Goal: Transaction & Acquisition: Subscribe to service/newsletter

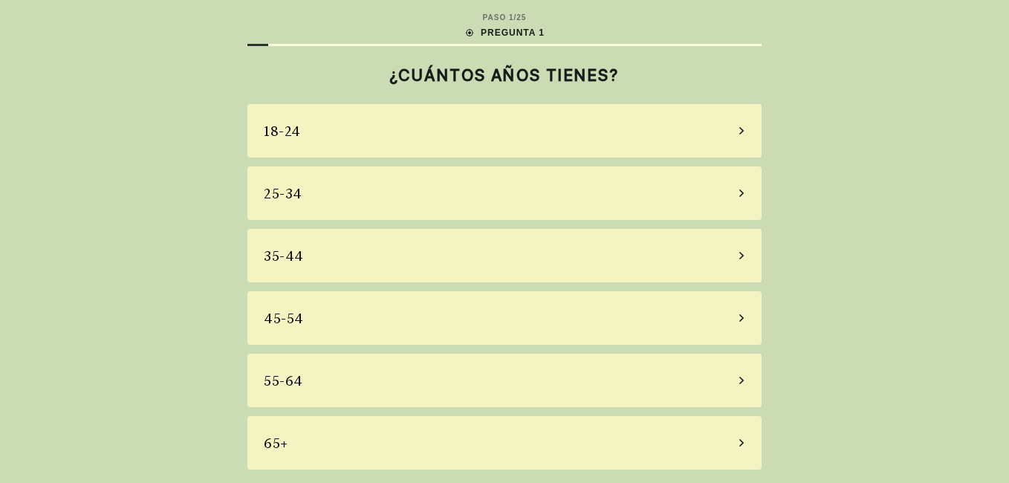
click at [415, 261] on div "35-44" at bounding box center [504, 255] width 514 height 53
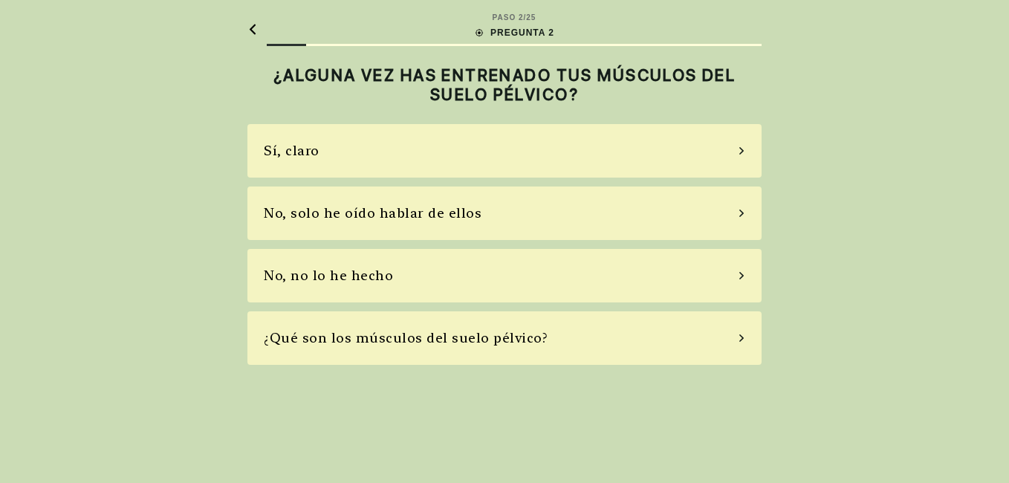
click at [478, 221] on div "No, solo he oído hablar de ellos" at bounding box center [504, 212] width 514 height 53
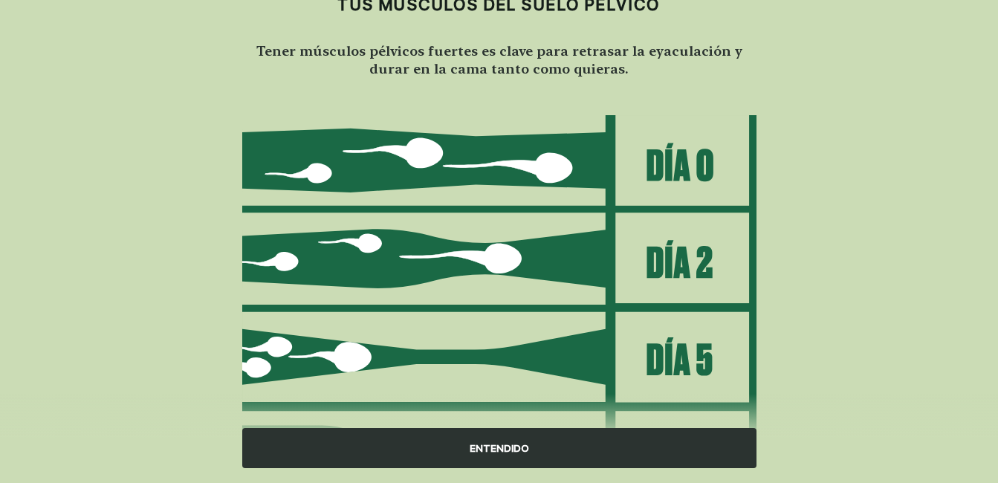
scroll to position [210, 0]
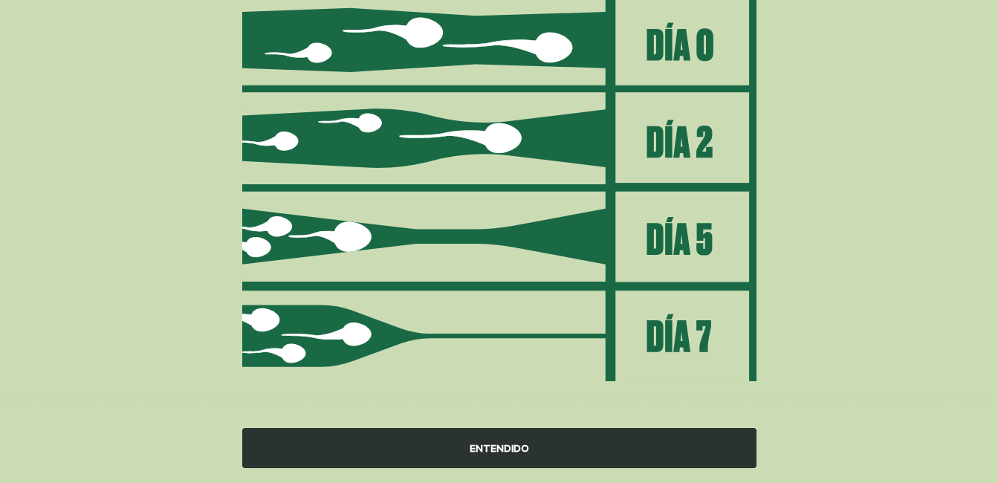
click at [525, 447] on div "ENTENDIDO" at bounding box center [499, 448] width 514 height 40
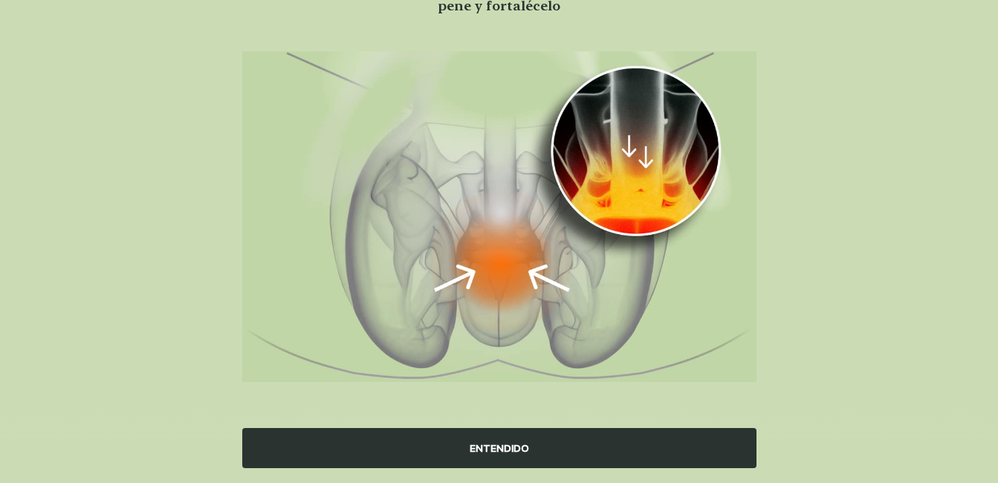
scroll to position [153, 0]
click at [525, 447] on div "ENTENDIDO" at bounding box center [499, 448] width 514 height 40
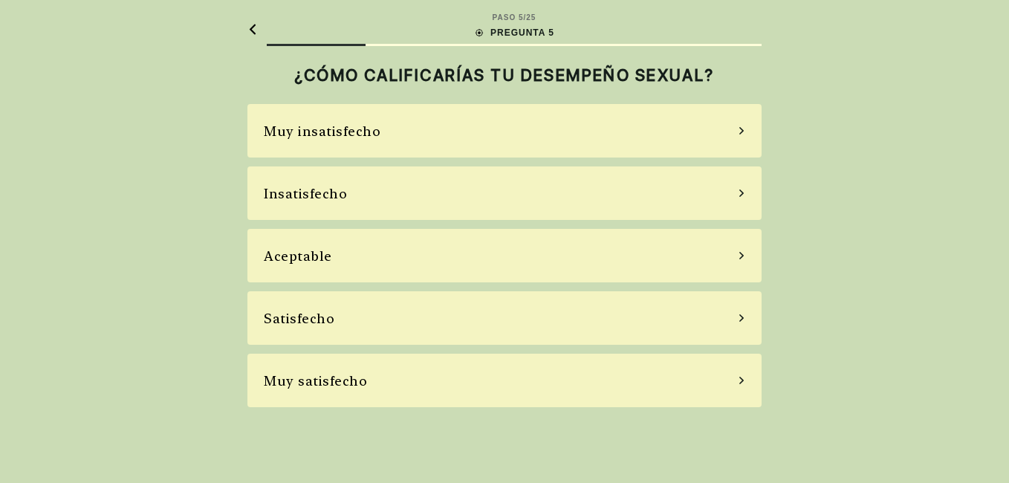
click at [445, 260] on div "Aceptable" at bounding box center [504, 255] width 514 height 53
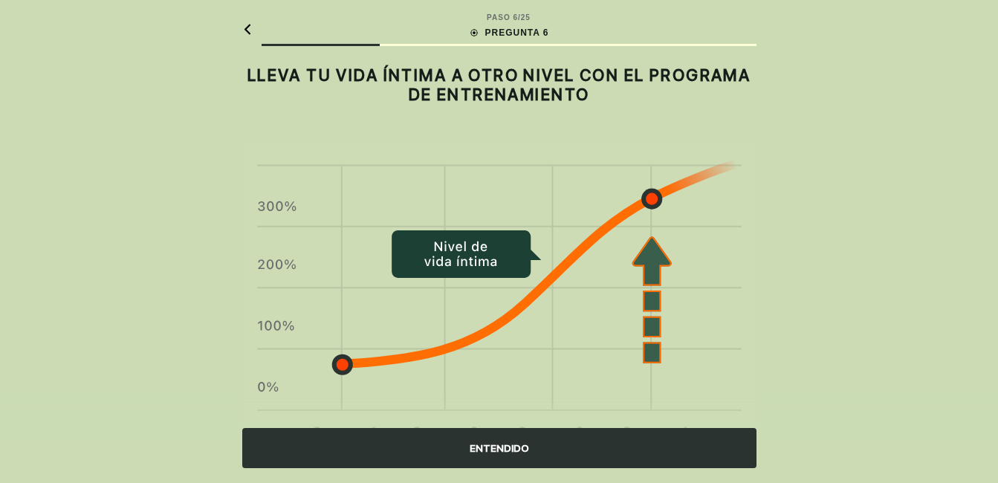
click at [514, 449] on div "ENTENDIDO" at bounding box center [499, 448] width 514 height 40
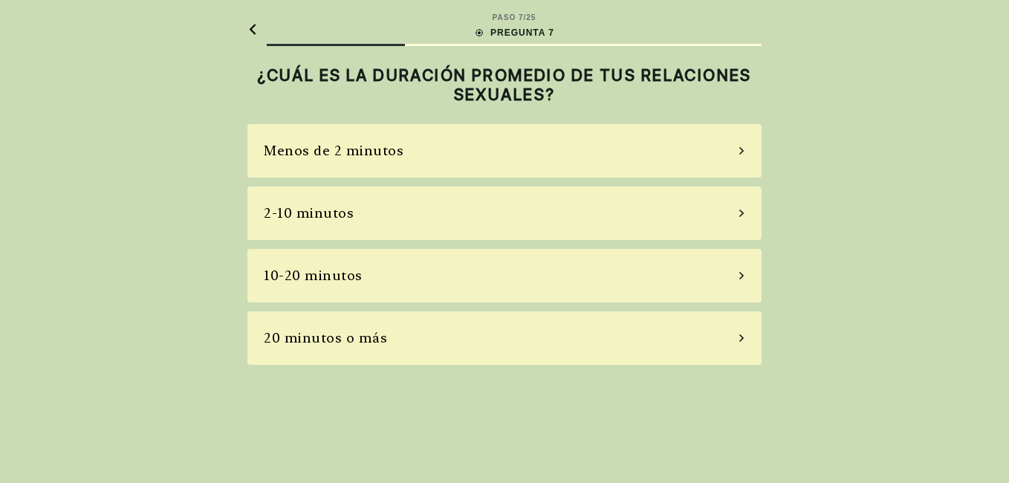
click at [458, 280] on div "10-20 minutos" at bounding box center [504, 275] width 514 height 53
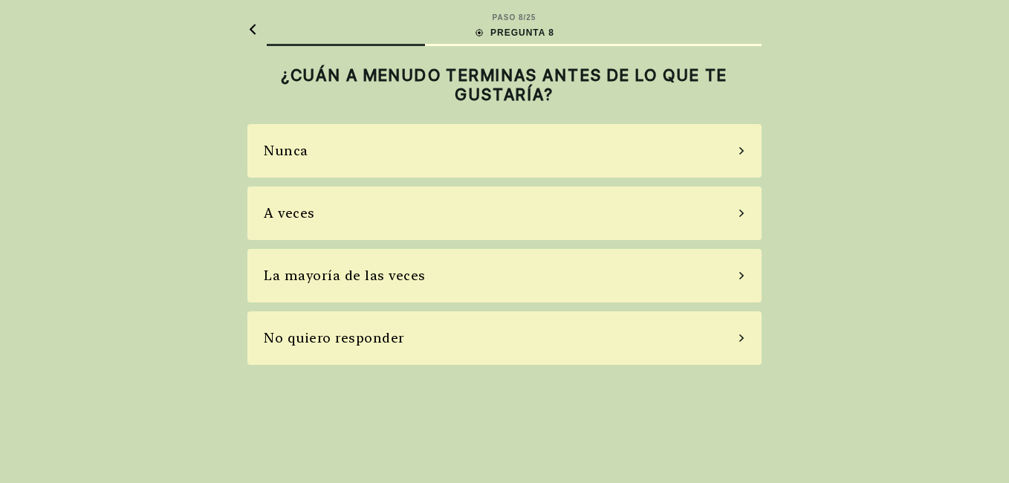
click at [476, 223] on div "A veces" at bounding box center [504, 212] width 514 height 53
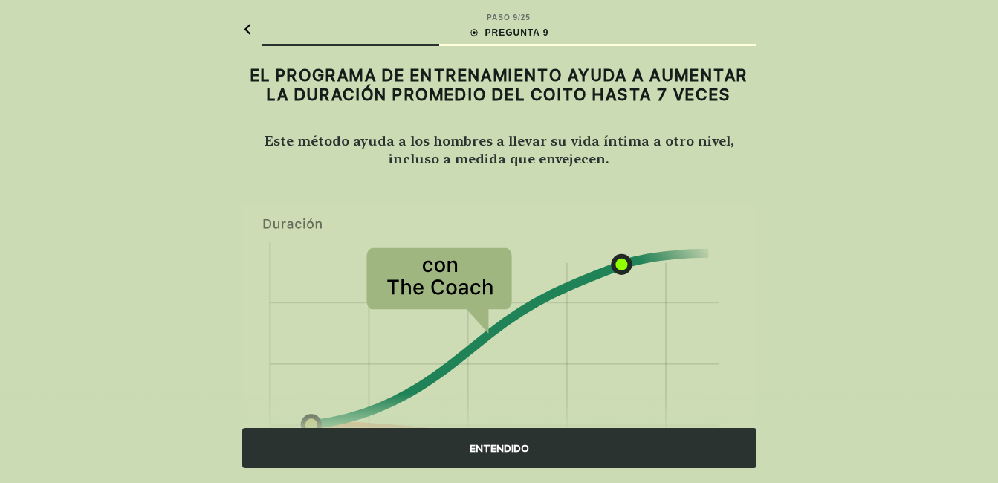
click at [533, 457] on div "ENTENDIDO" at bounding box center [499, 448] width 514 height 40
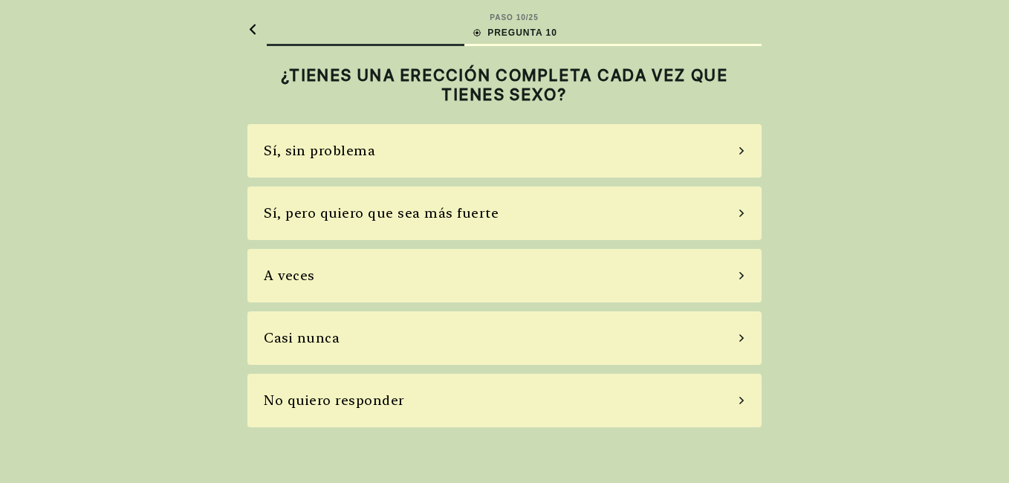
click at [476, 222] on div "Sí, pero quiero que sea más fuerte" at bounding box center [381, 213] width 235 height 20
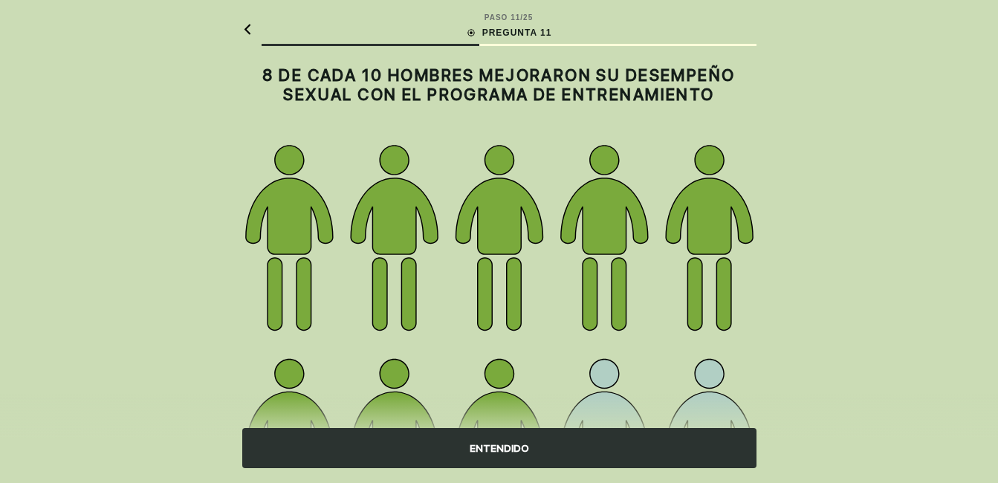
click at [480, 446] on div "ENTENDIDO" at bounding box center [499, 448] width 514 height 40
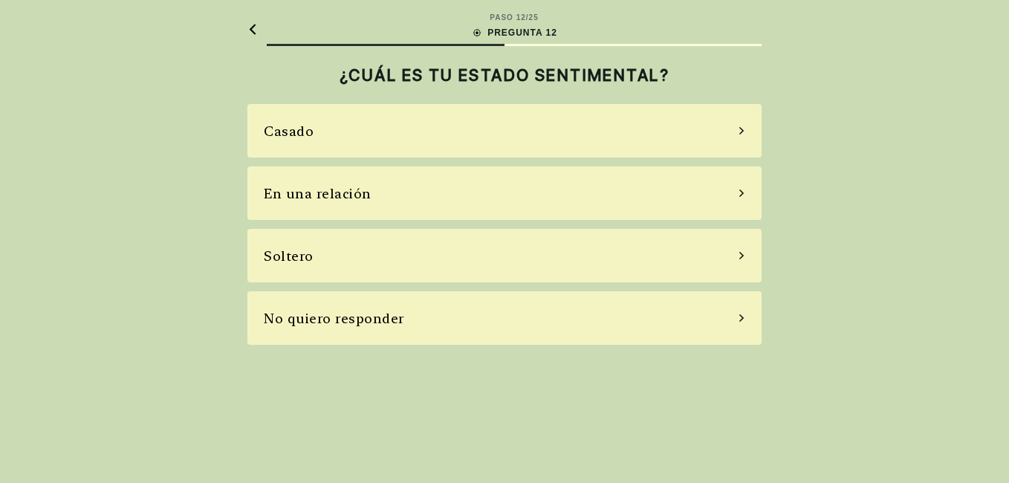
click at [478, 276] on div "Soltero" at bounding box center [504, 255] width 514 height 53
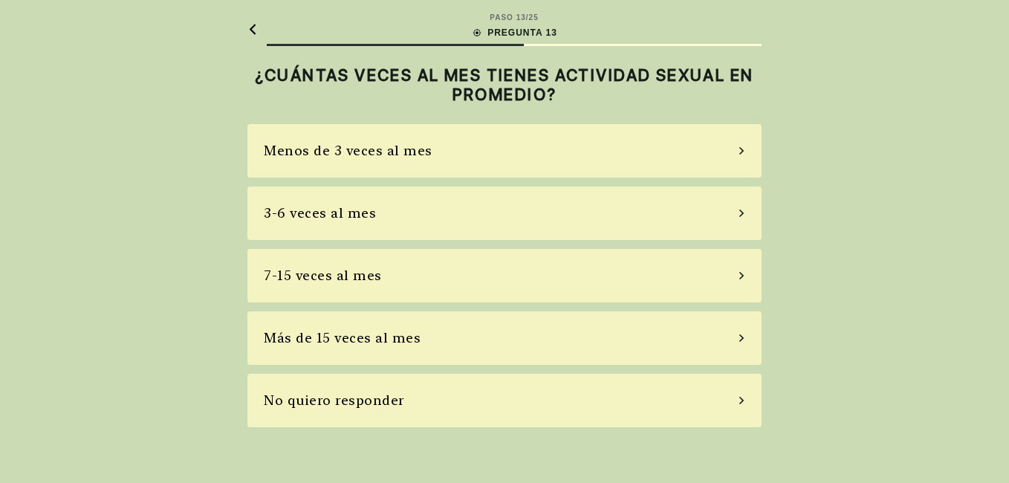
click at [421, 346] on div "Más de 15 veces al mes" at bounding box center [504, 337] width 514 height 53
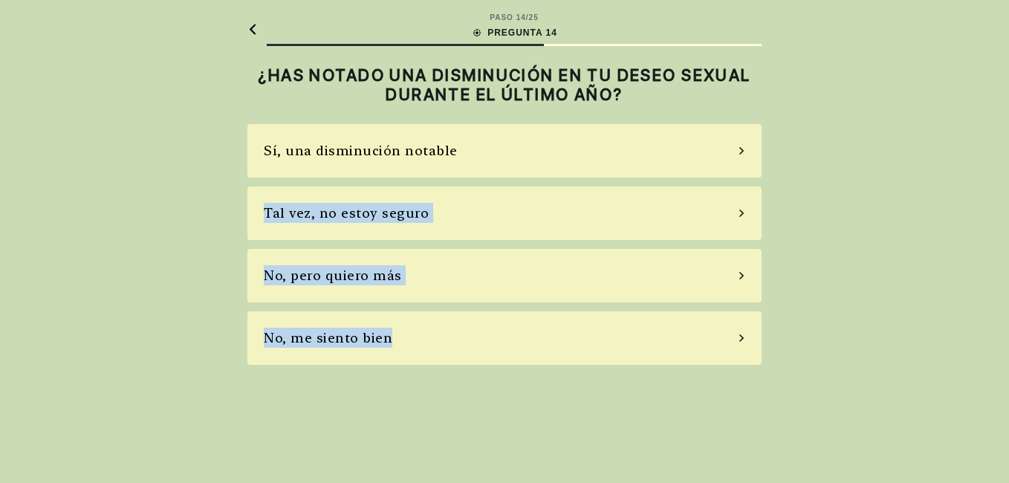
drag, startPoint x: 502, startPoint y: 155, endPoint x: 467, endPoint y: 342, distance: 191.3
click at [467, 342] on div "Sí, una disminución notable Tal vez, no estoy seguro No, pero quiero más No, me…" at bounding box center [504, 244] width 514 height 241
drag, startPoint x: 467, startPoint y: 342, endPoint x: 403, endPoint y: 216, distance: 141.5
click at [403, 216] on div "Tal vez, no estoy seguro" at bounding box center [346, 213] width 165 height 20
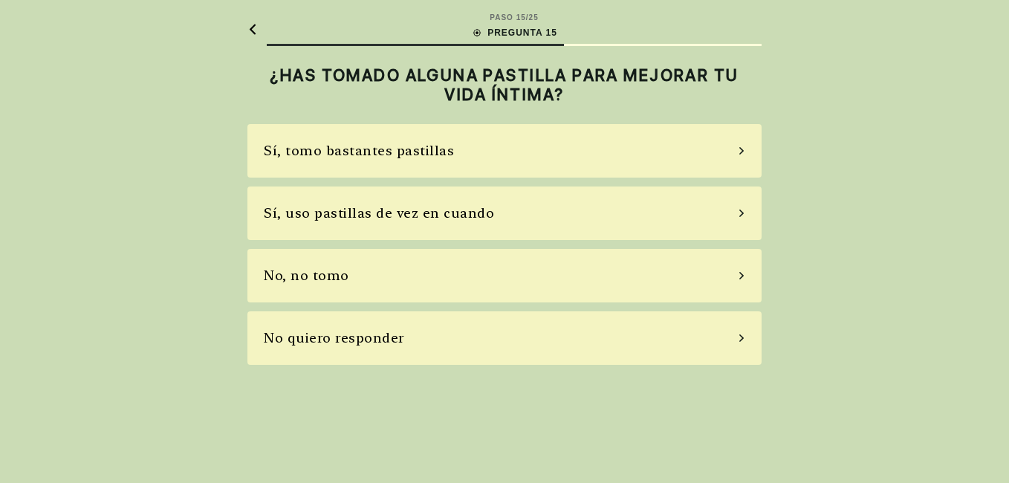
click at [484, 214] on div "Sí, uso pastillas de vez en cuando" at bounding box center [504, 212] width 514 height 53
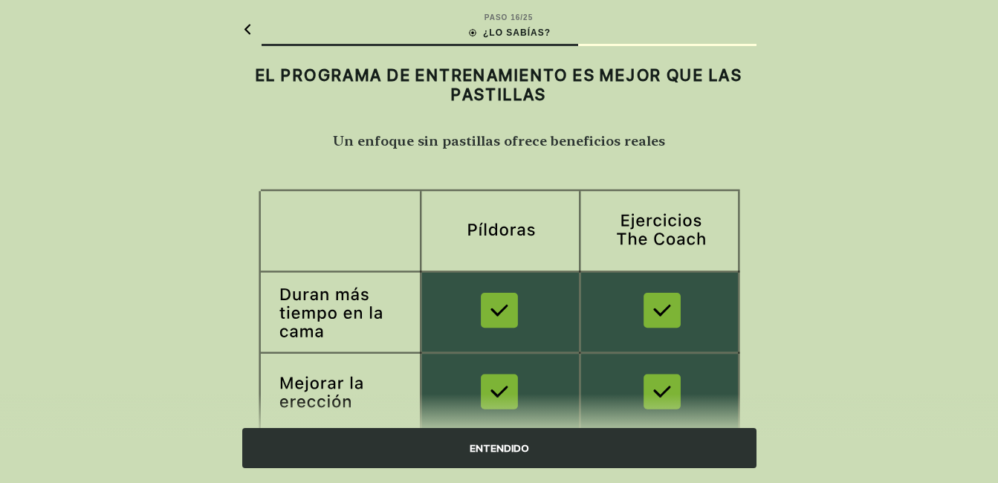
click at [516, 439] on div "ENTENDIDO" at bounding box center [499, 448] width 514 height 40
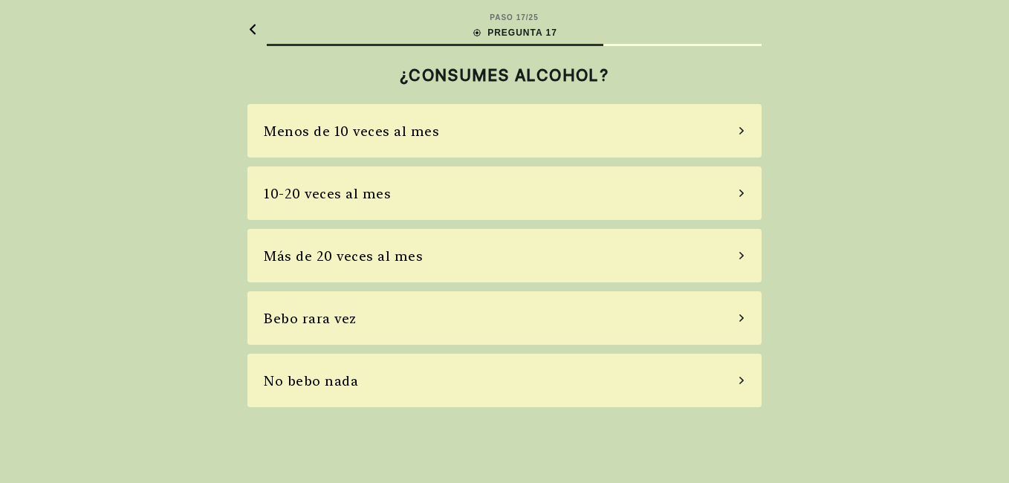
click at [431, 193] on div "10-20 veces al mes" at bounding box center [504, 192] width 514 height 53
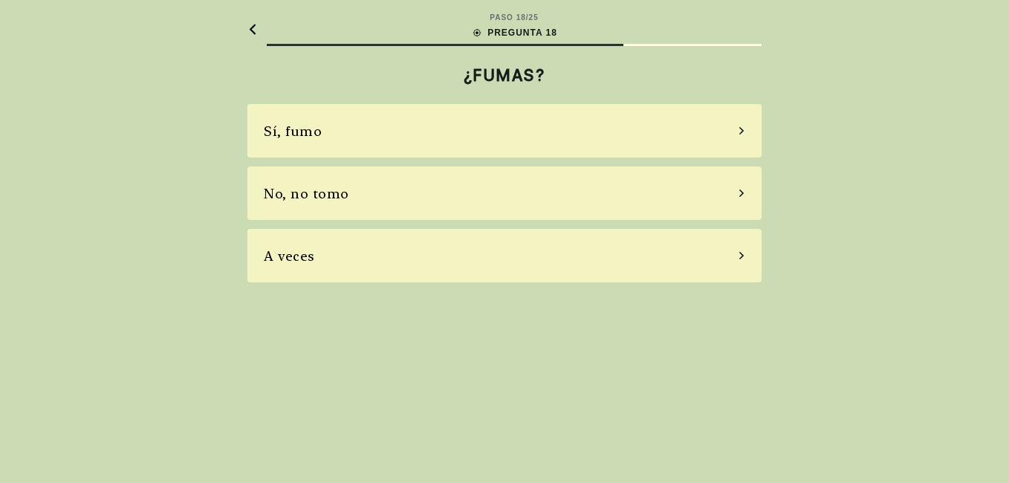
click at [467, 201] on div "No, no tomo" at bounding box center [504, 192] width 514 height 53
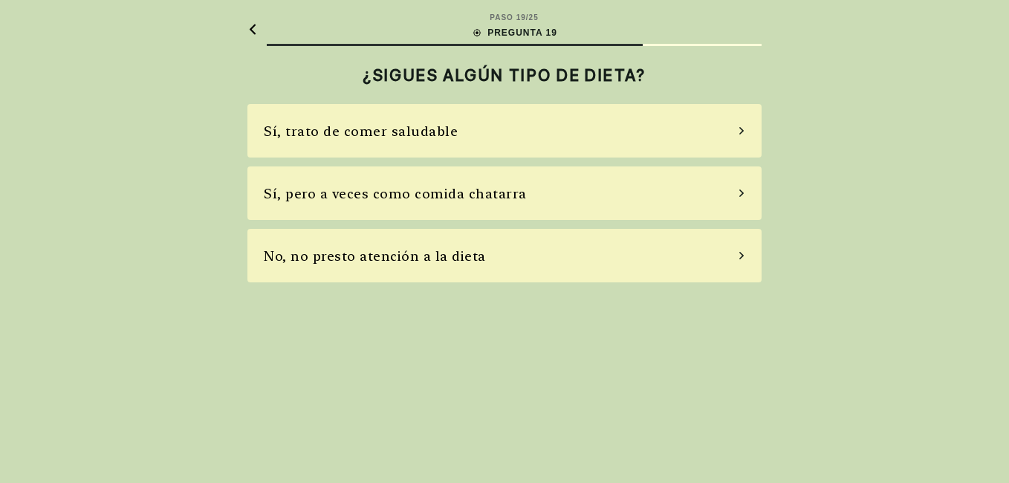
click at [470, 196] on div "Sí, pero a veces como comida chatarra" at bounding box center [395, 193] width 263 height 20
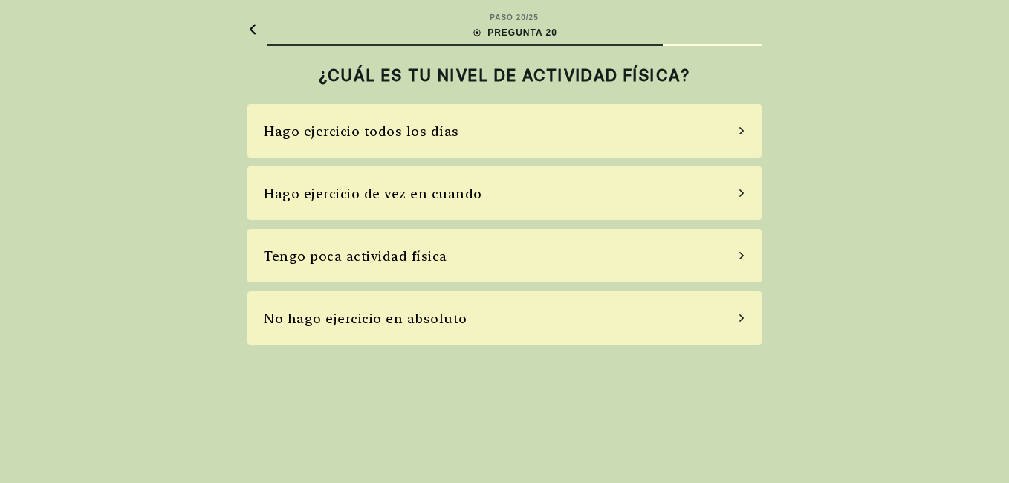
click at [471, 134] on div "Hago ejercicio todos los días" at bounding box center [504, 130] width 514 height 53
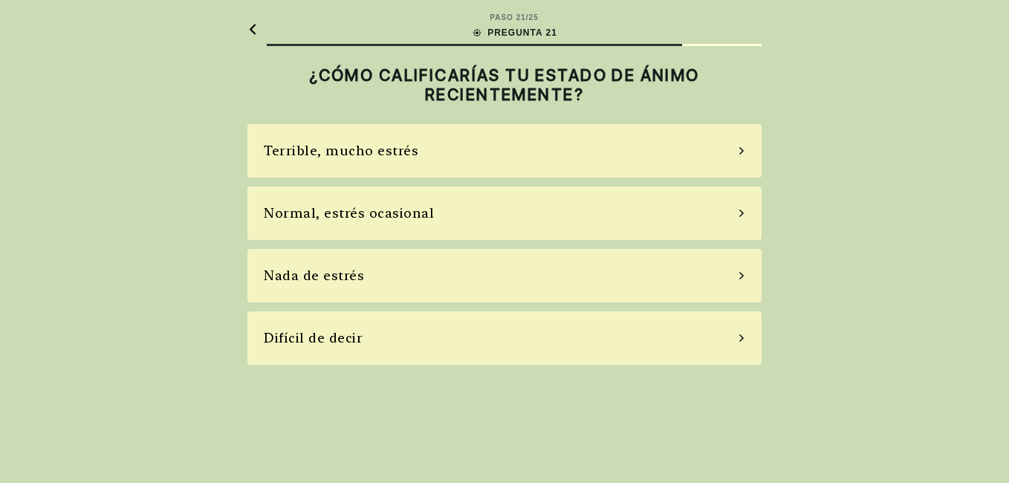
click at [427, 215] on div "Normal, estrés ocasional" at bounding box center [349, 213] width 170 height 20
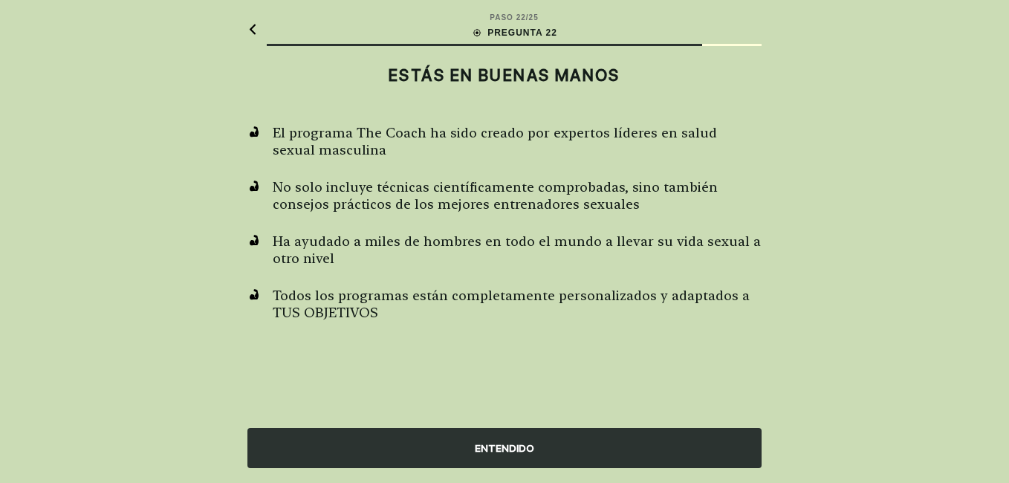
click at [567, 452] on div "ENTENDIDO" at bounding box center [504, 448] width 514 height 40
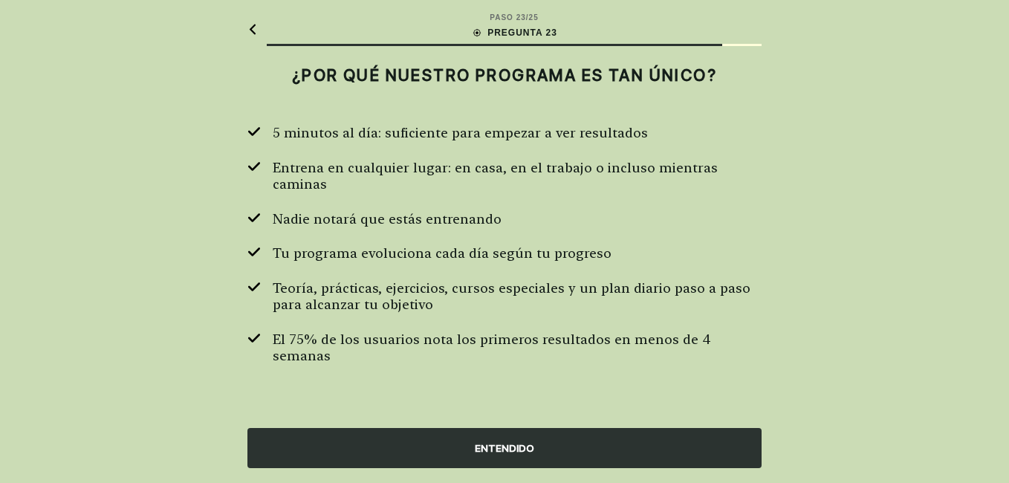
click at [567, 452] on div "ENTENDIDO" at bounding box center [504, 448] width 514 height 40
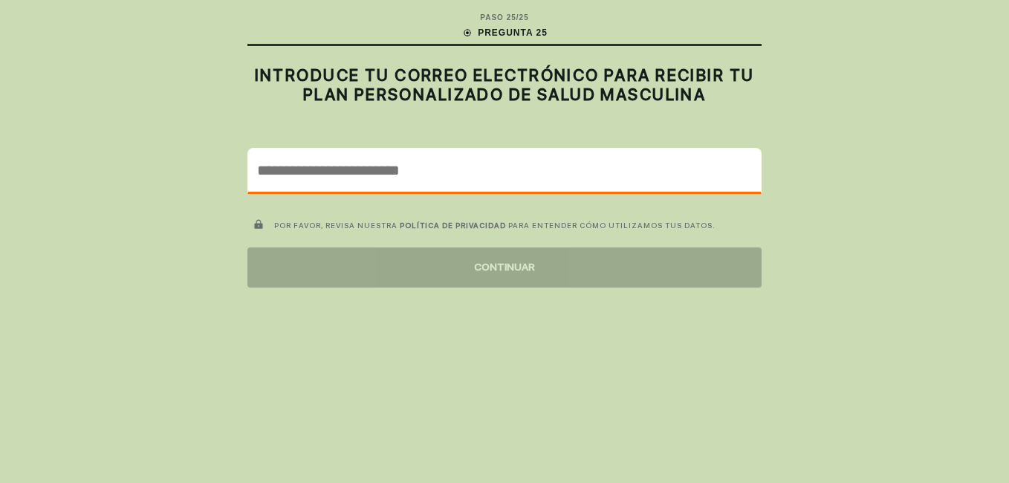
click at [398, 170] on input "email" at bounding box center [504, 170] width 513 height 43
type input "**********"
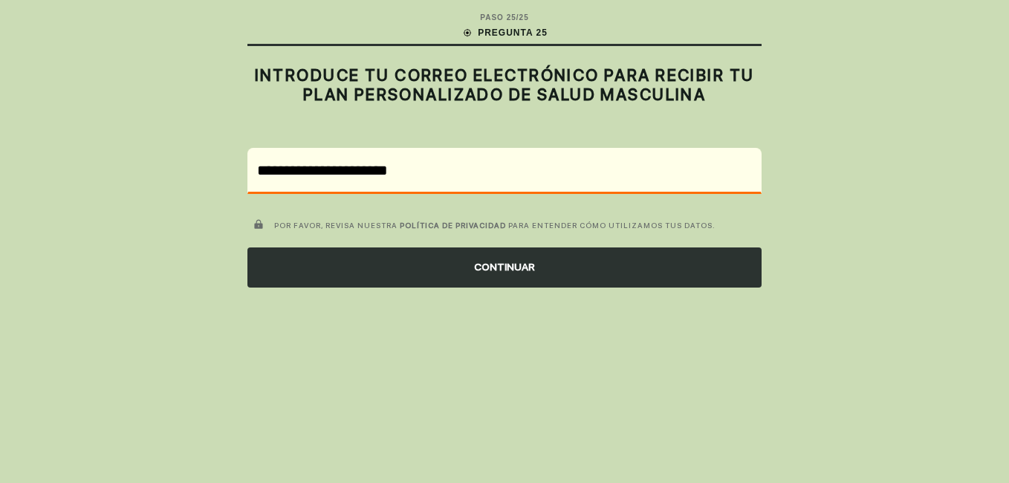
click at [506, 270] on div "CONTINUAR" at bounding box center [504, 267] width 514 height 40
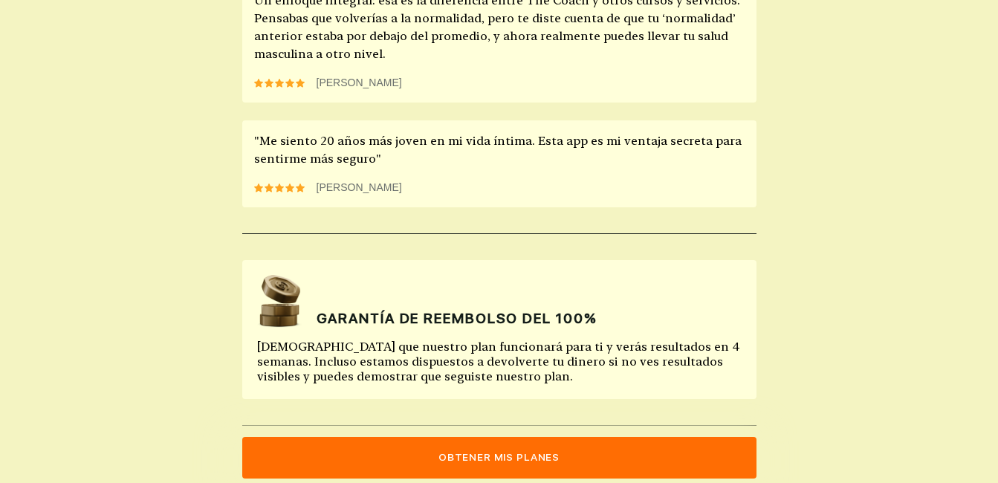
scroll to position [285, 0]
